Goal: Information Seeking & Learning: Learn about a topic

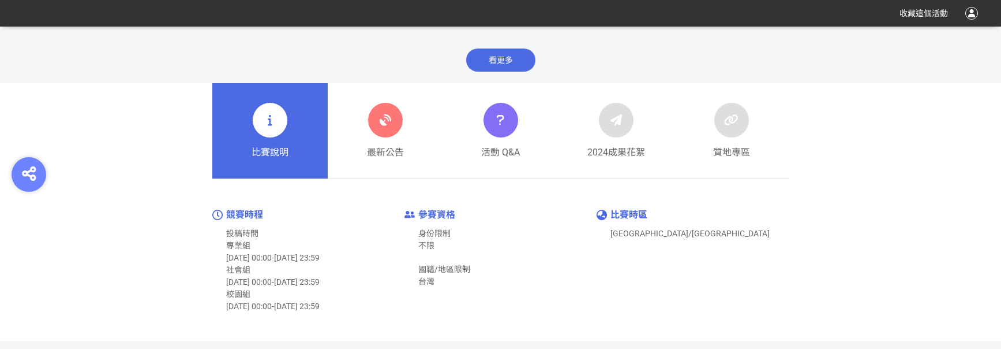
scroll to position [577, 0]
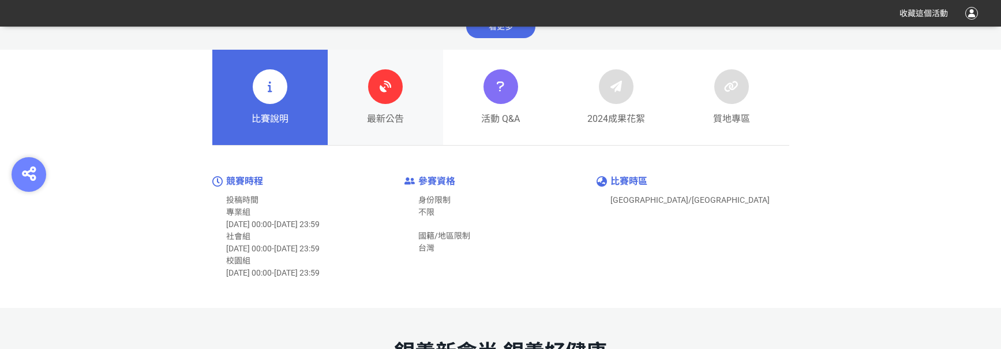
click at [385, 103] on div at bounding box center [385, 86] width 35 height 35
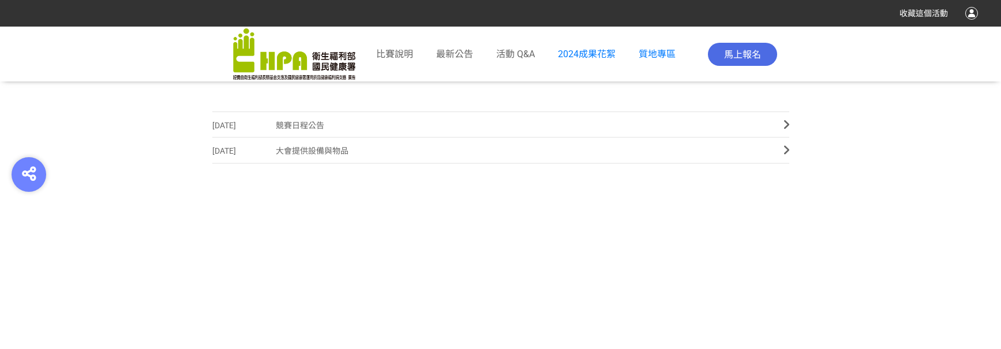
scroll to position [577, 0]
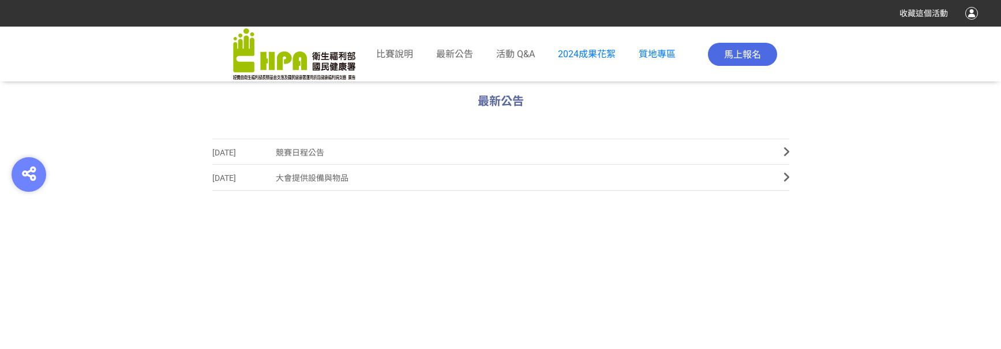
click at [312, 152] on span "競賽日程公告" at bounding box center [521, 153] width 491 height 26
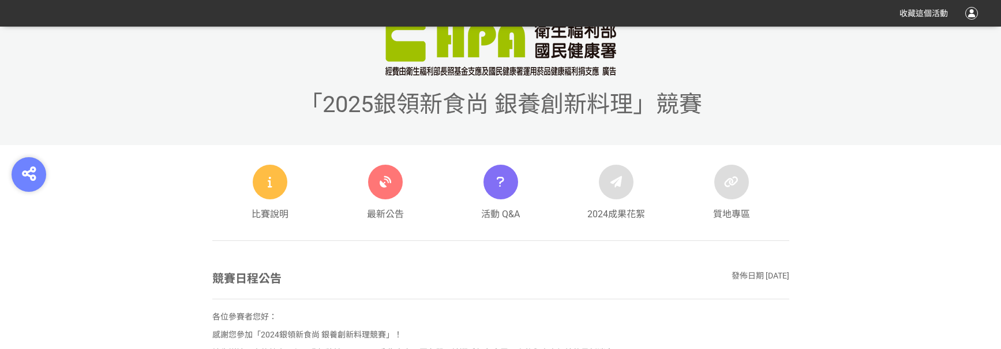
scroll to position [404, 0]
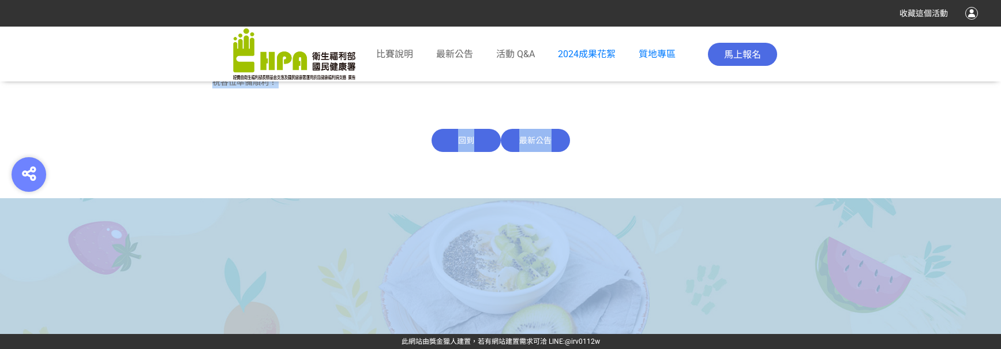
drag, startPoint x: 488, startPoint y: 347, endPoint x: 510, endPoint y: 343, distance: 22.3
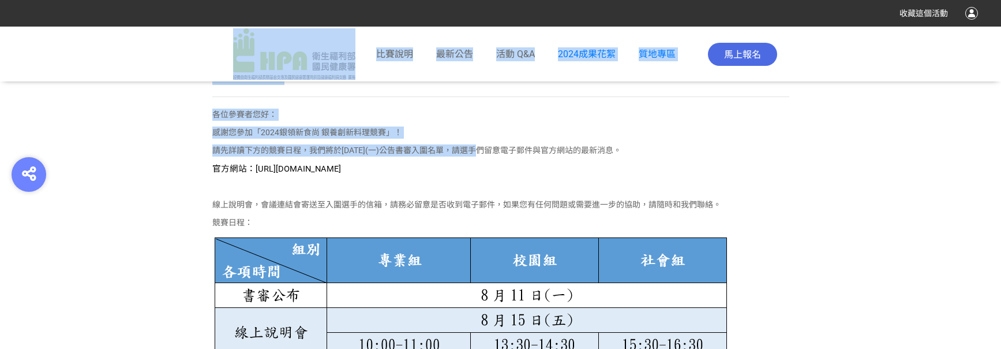
scroll to position [600, 0]
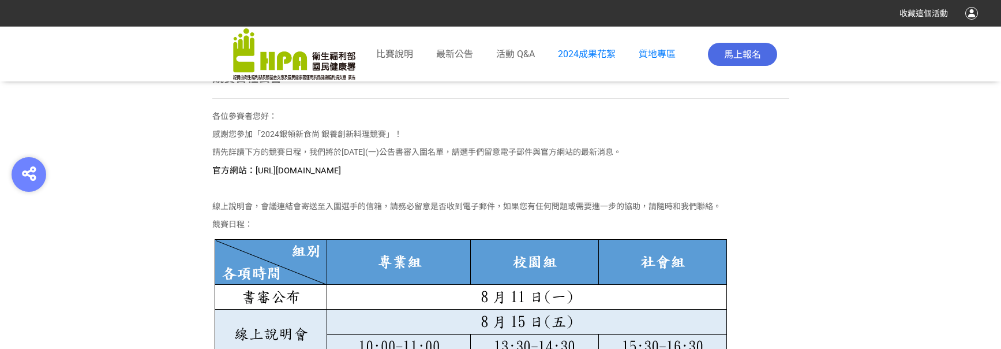
click at [822, 194] on div "競賽日程公告 發佈日期 [DATE] 各位參賽者您好： 感謝您參加「2024銀領新食尚 銀養創新料理競賽」！ 請先詳讀下方的競賽日程，我們將於[DATE](一…" at bounding box center [501, 312] width 658 height 487
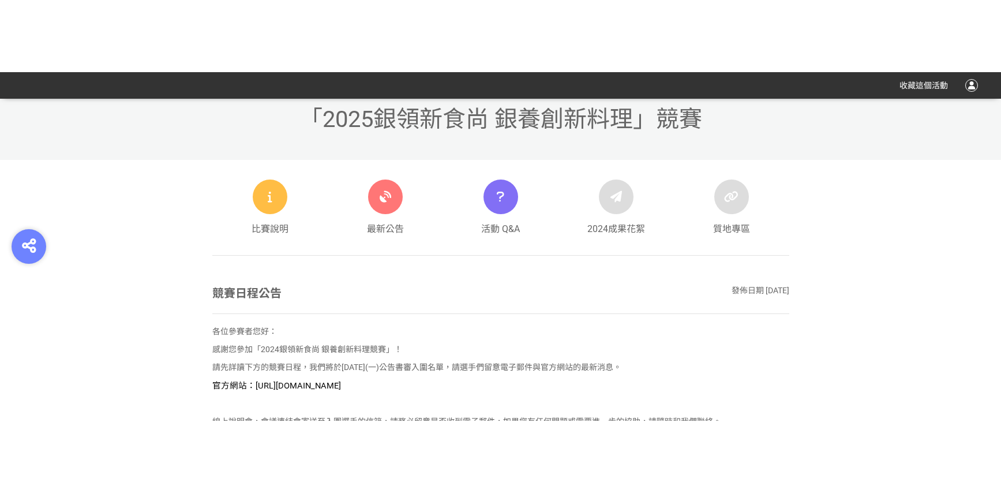
scroll to position [485, 0]
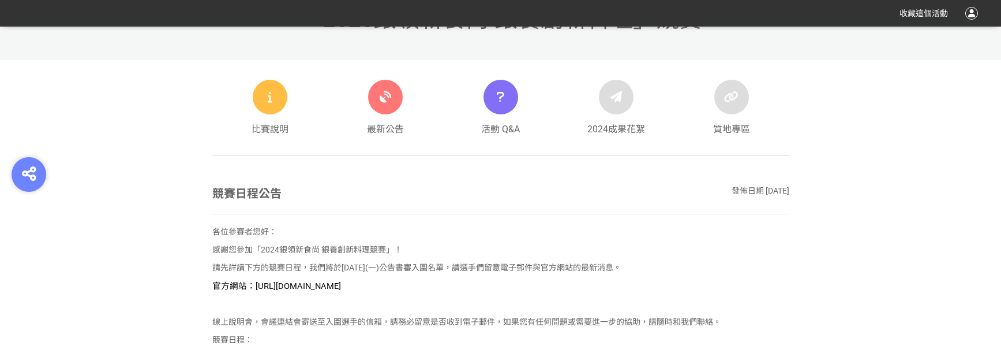
drag, startPoint x: 455, startPoint y: 286, endPoint x: 252, endPoint y: 289, distance: 203.2
click at [252, 289] on p "官方網站：[URL][DOMAIN_NAME]" at bounding box center [500, 285] width 577 height 13
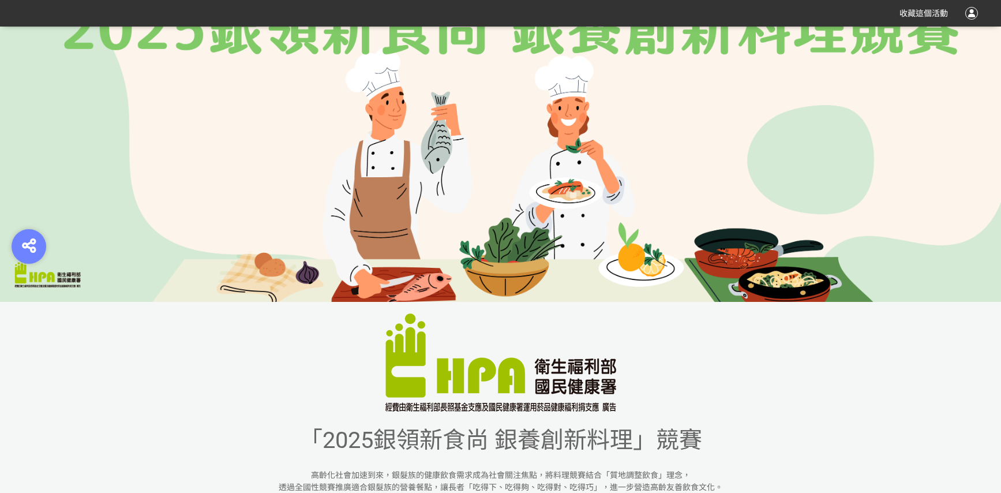
scroll to position [404, 0]
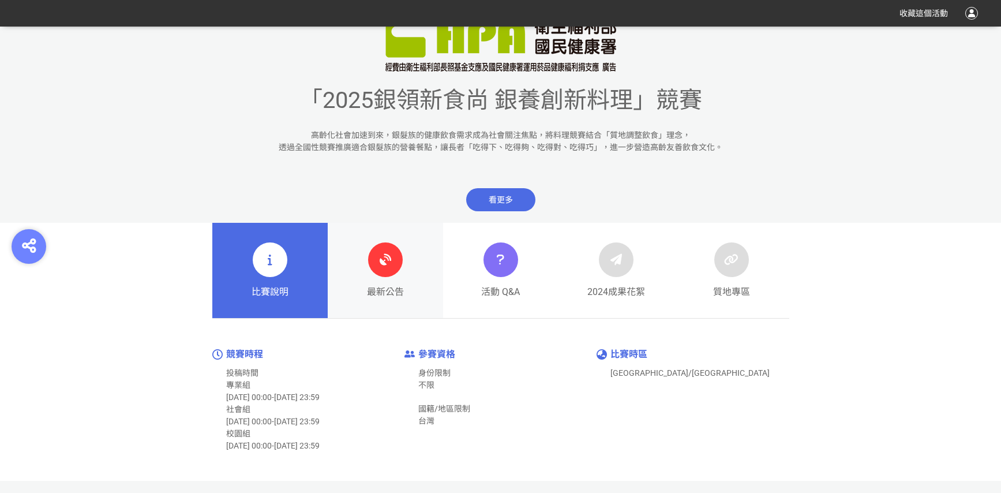
click at [398, 276] on div "最新公告" at bounding box center [385, 270] width 37 height 57
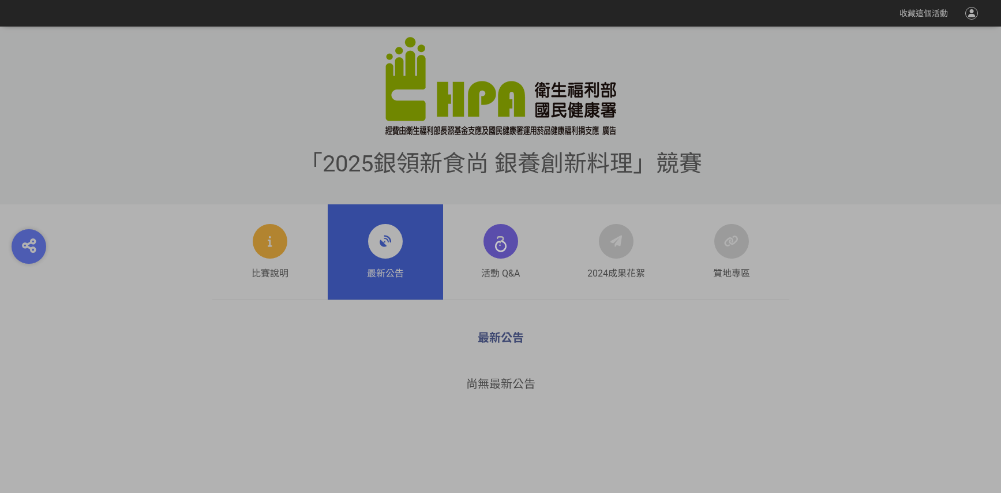
scroll to position [346, 0]
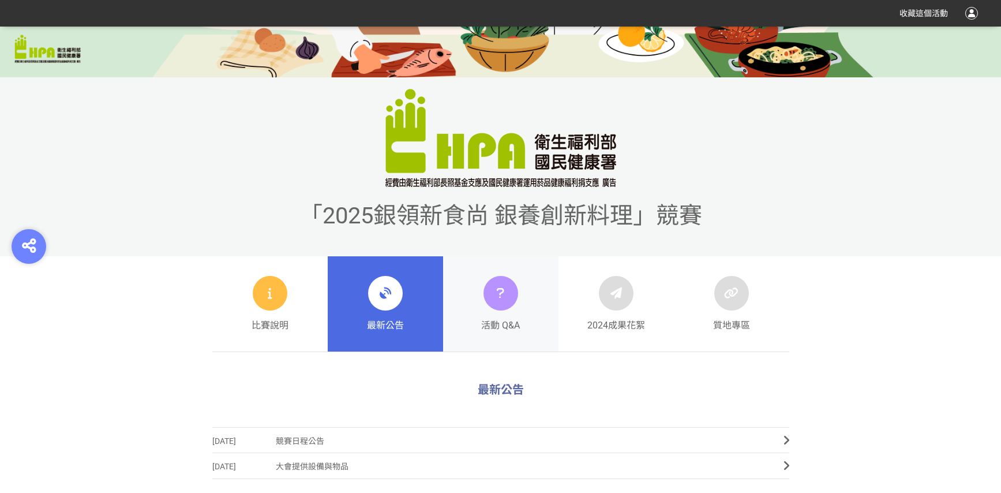
click at [500, 322] on span "活動 Q&A" at bounding box center [500, 326] width 39 height 14
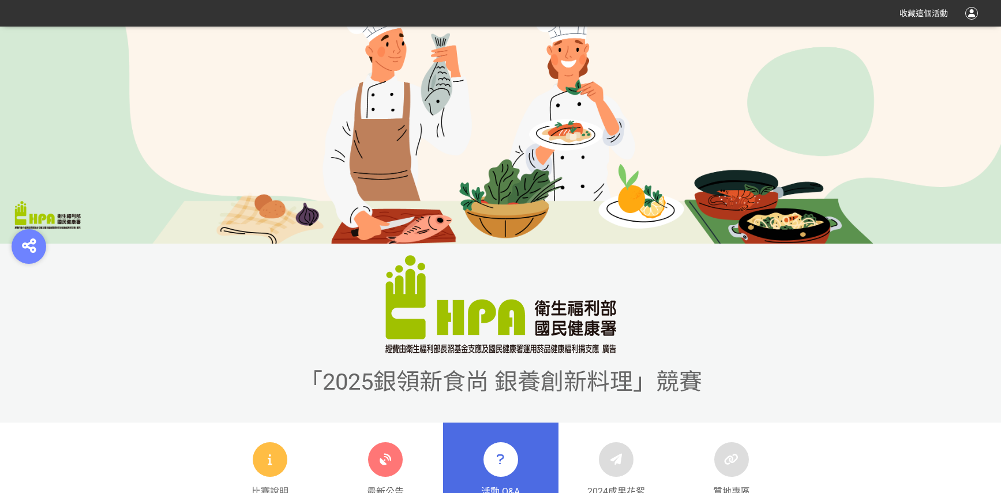
scroll to position [519, 0]
